Goal: Task Accomplishment & Management: Manage account settings

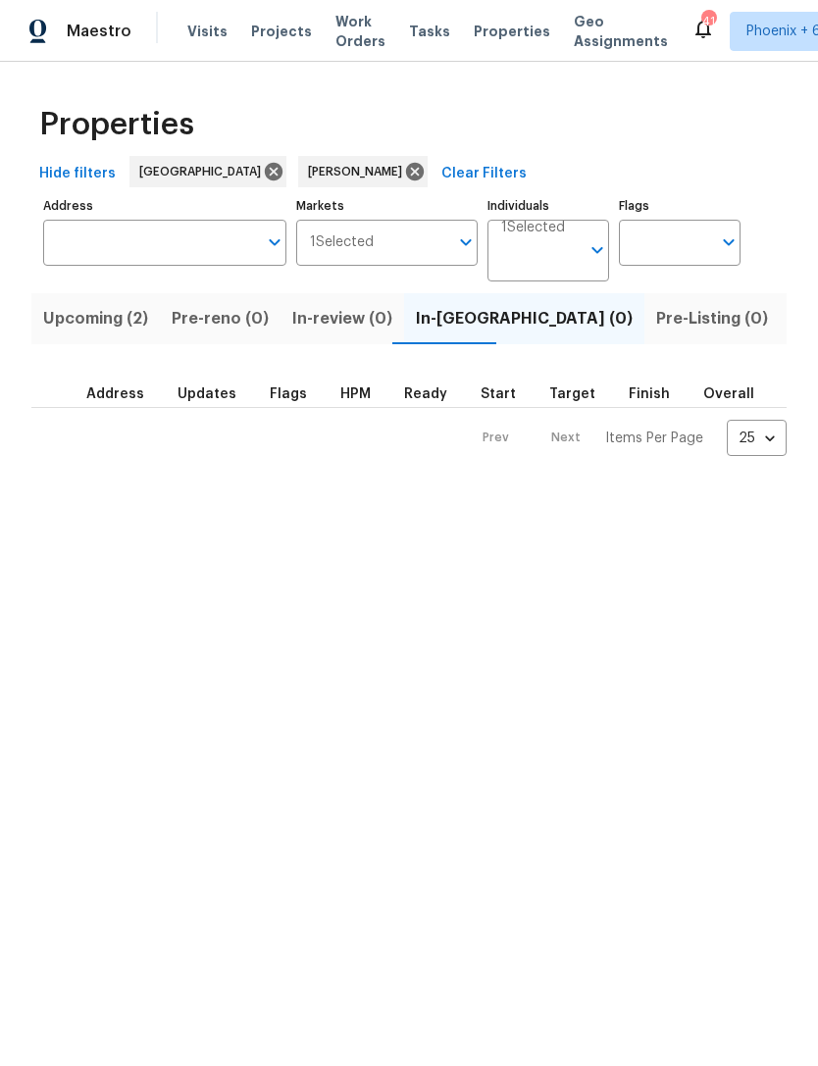
click at [792, 324] on span "Listed (12)" at bounding box center [832, 318] width 80 height 27
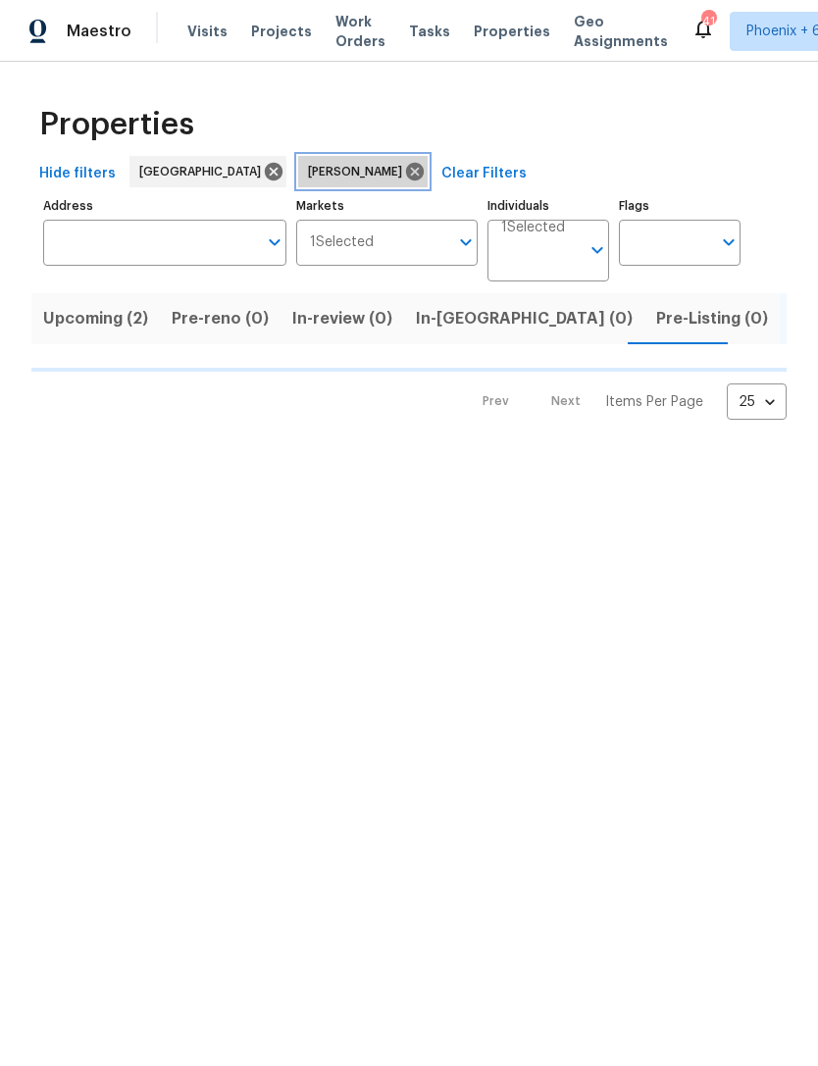
click at [404, 171] on icon at bounding box center [415, 172] width 22 height 22
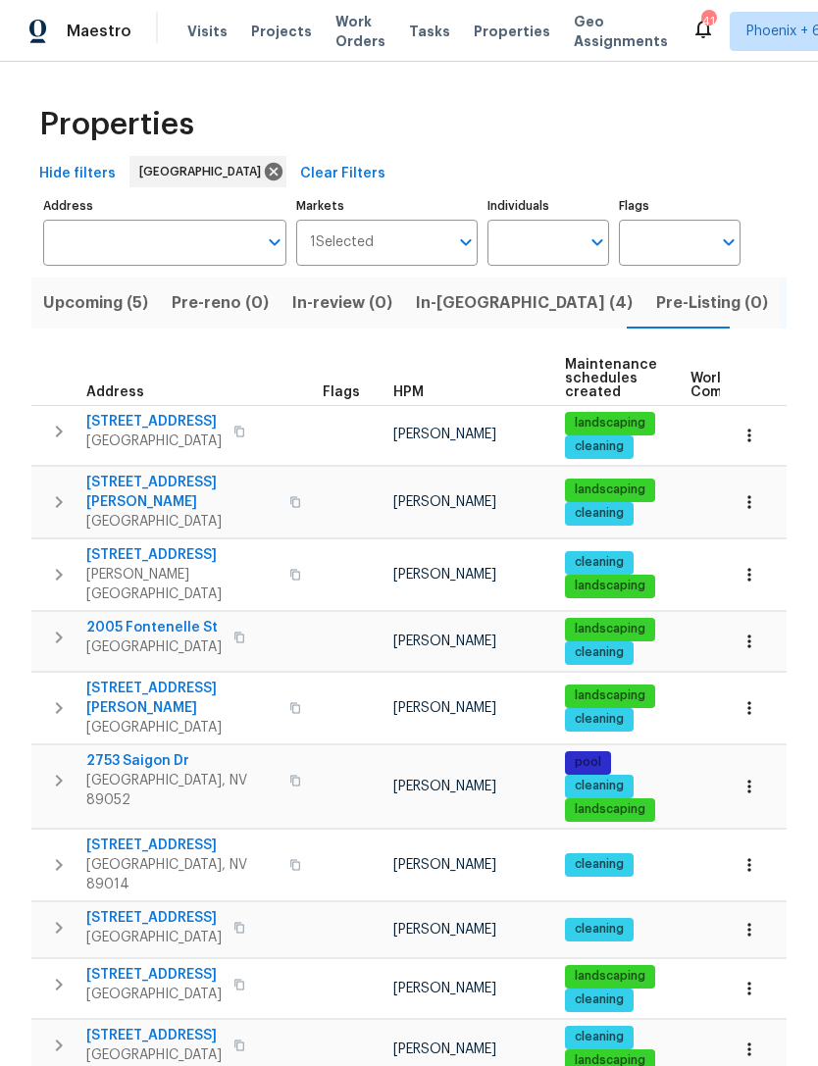
click at [756, 632] on icon "button" at bounding box center [750, 642] width 20 height 20
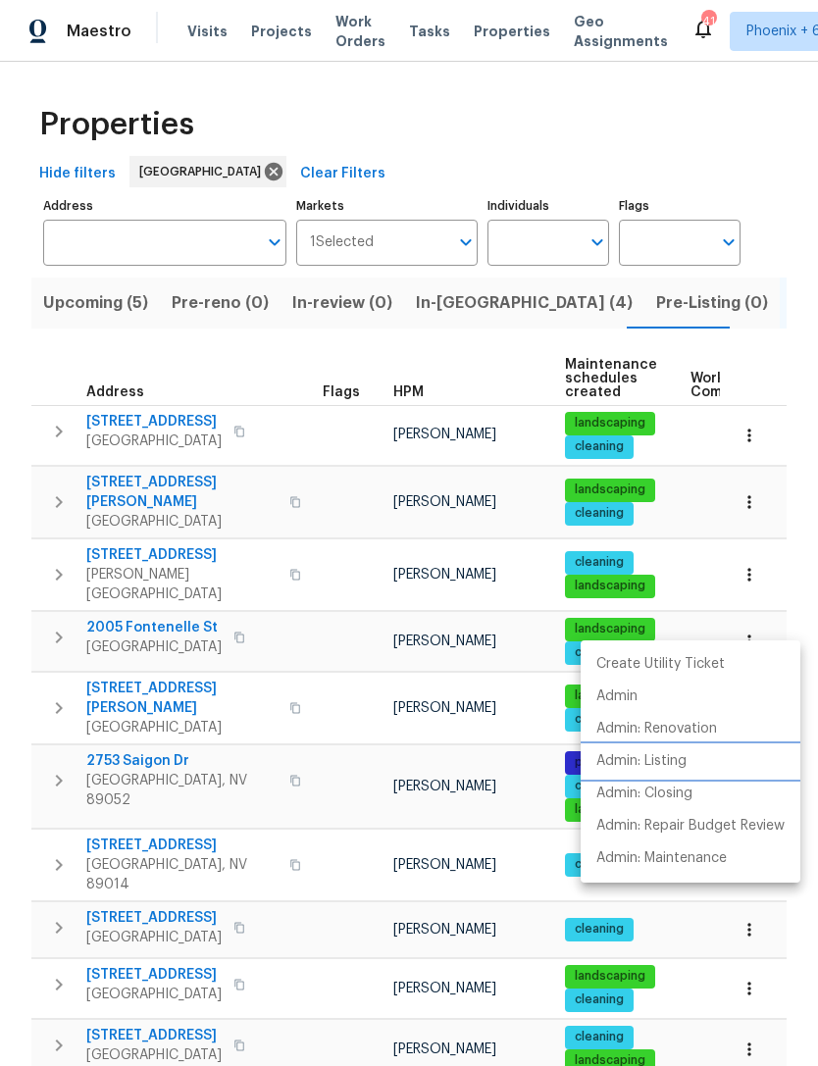
click at [665, 769] on p "Admin: Listing" at bounding box center [642, 762] width 90 height 21
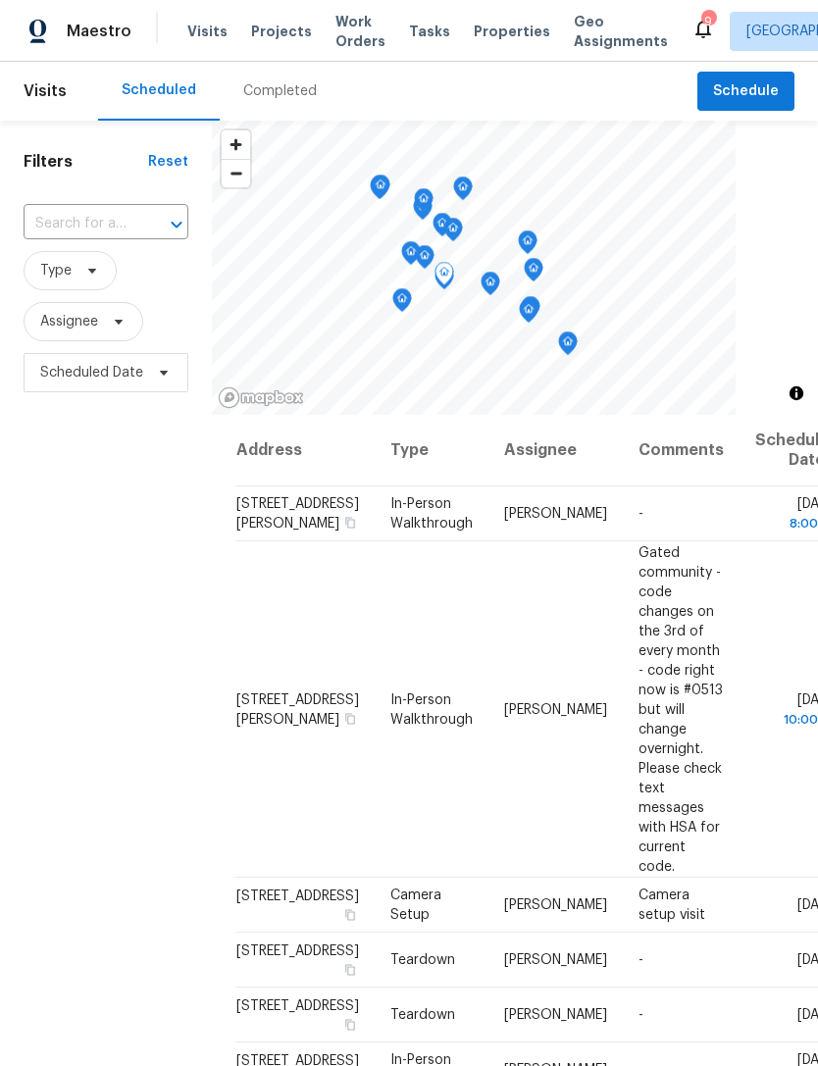
click at [0, 0] on icon at bounding box center [0, 0] width 0 height 0
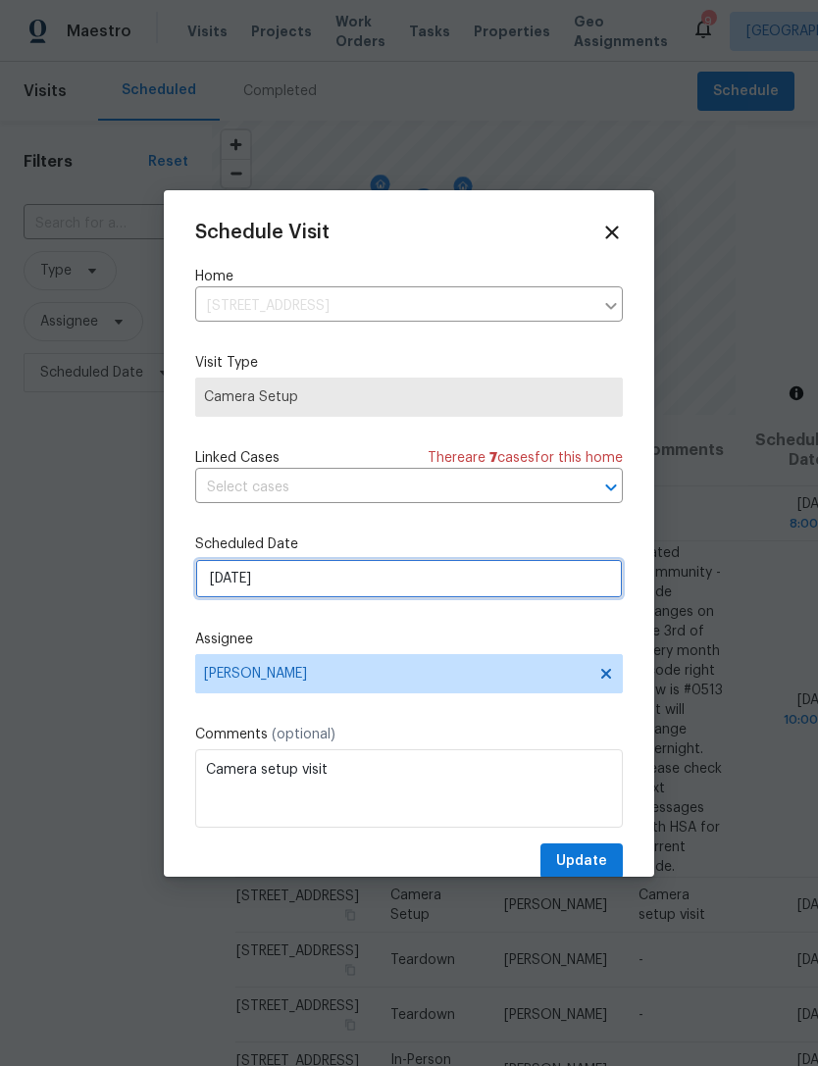
click at [361, 594] on input "10/5/2025" at bounding box center [409, 578] width 428 height 39
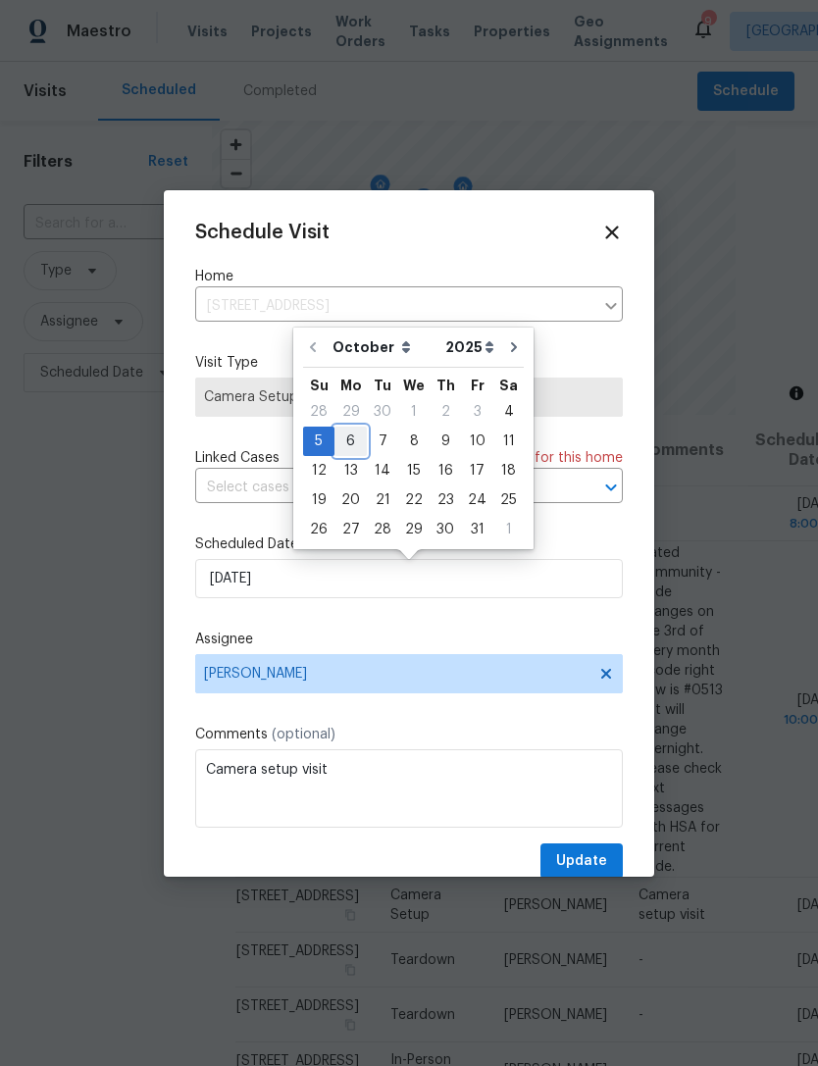
click at [343, 444] on div "6" at bounding box center [351, 441] width 32 height 27
type input "10/6/2025"
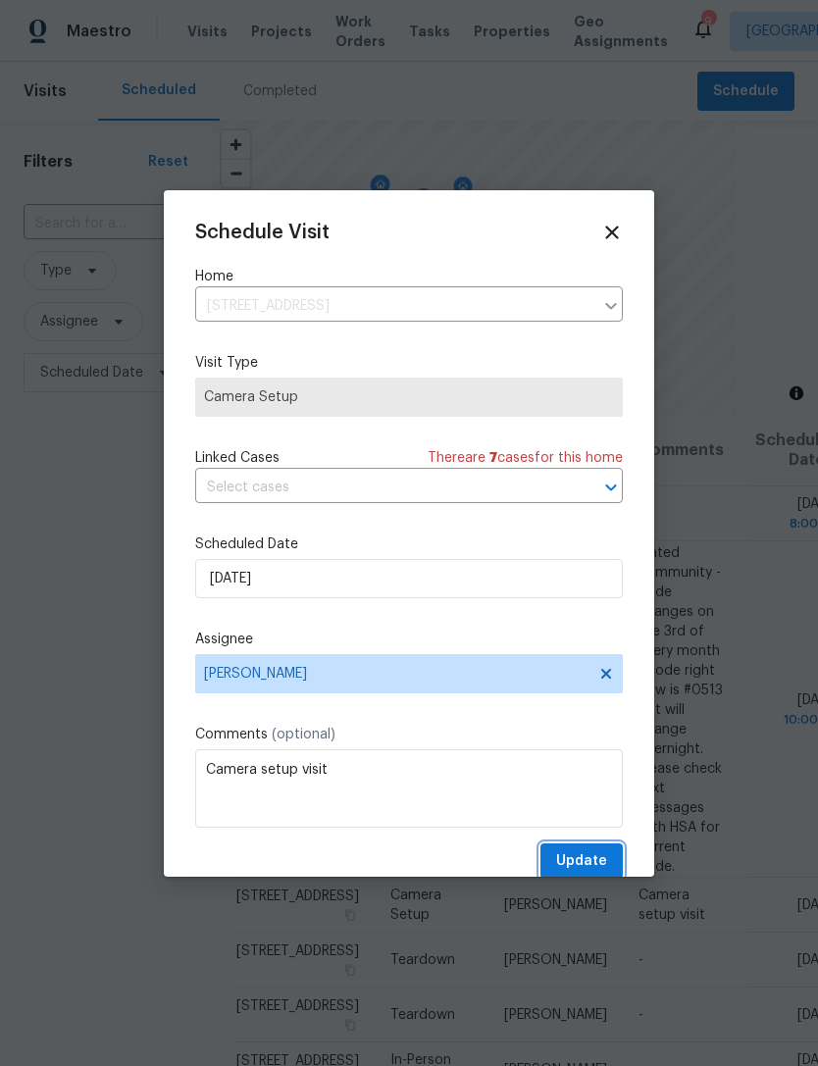
click at [590, 857] on span "Update" at bounding box center [581, 862] width 51 height 25
